Goal: Information Seeking & Learning: Check status

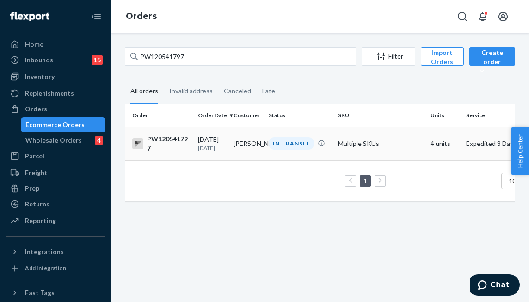
click at [259, 141] on td "[PERSON_NAME]" at bounding box center [248, 144] width 36 height 34
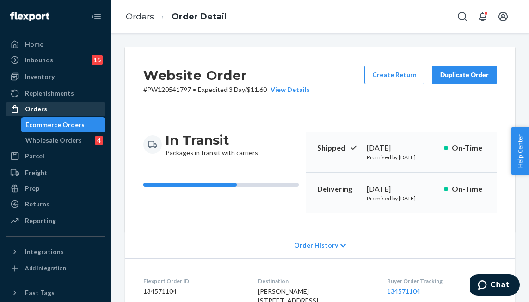
click at [54, 106] on div "Orders" at bounding box center [55, 109] width 98 height 13
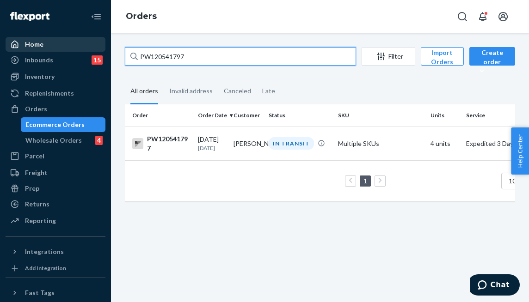
drag, startPoint x: 213, startPoint y: 55, endPoint x: 95, endPoint y: 51, distance: 117.9
click at [95, 51] on div "Home Inbounds 15 Shipping Plans Problems 15 Inventory Products Branded Packagin…" at bounding box center [264, 151] width 529 height 302
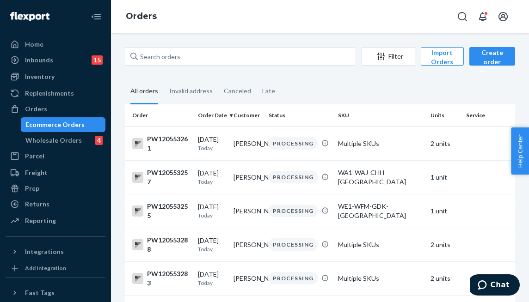
drag, startPoint x: 45, startPoint y: 106, endPoint x: 256, endPoint y: 56, distance: 217.1
click at [45, 105] on div "Orders" at bounding box center [36, 108] width 22 height 9
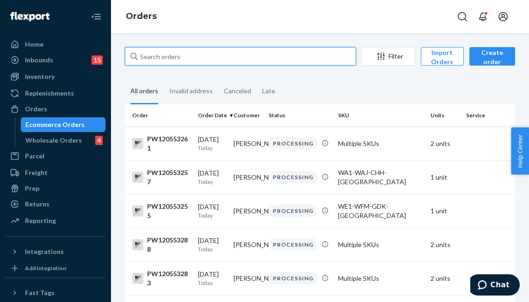
click at [200, 55] on input "text" at bounding box center [240, 56] width 231 height 18
paste input "PW120534241"
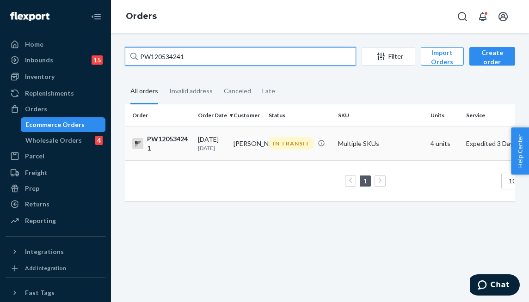
type input "PW120534241"
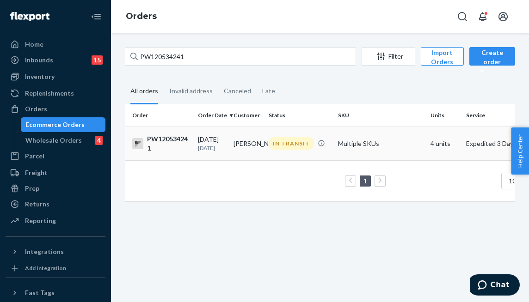
click at [298, 151] on td "IN TRANSIT" at bounding box center [299, 144] width 69 height 34
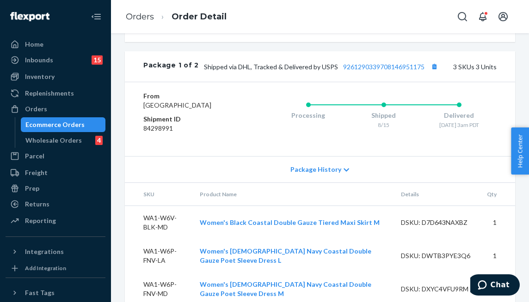
scroll to position [393, 0]
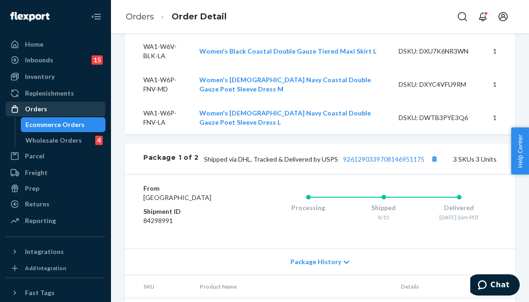
click at [50, 108] on div "Orders" at bounding box center [55, 109] width 98 height 13
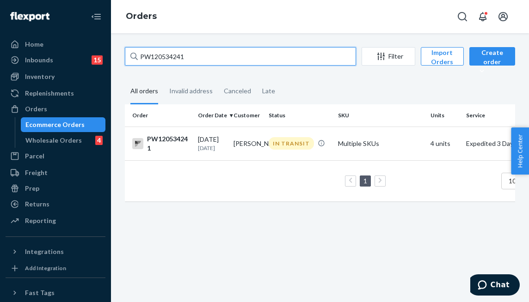
drag, startPoint x: 65, startPoint y: 40, endPoint x: 6, endPoint y: 37, distance: 59.3
click at [7, 33] on div "Home Inbounds 15 Shipping Plans Problems 15 Inventory Products Branded Packagin…" at bounding box center [264, 151] width 529 height 302
paste input "381087"
type input "PW120381087"
